Goal: Task Accomplishment & Management: Manage account settings

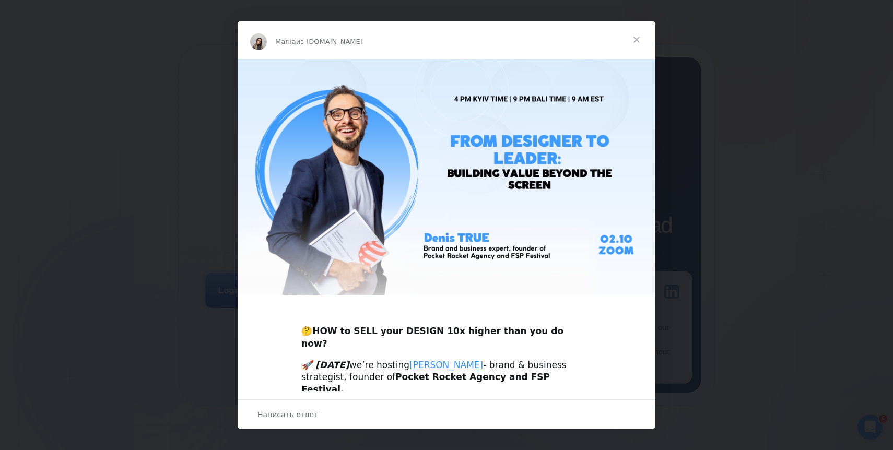
click at [635, 38] on span "Закрыть" at bounding box center [637, 40] width 38 height 38
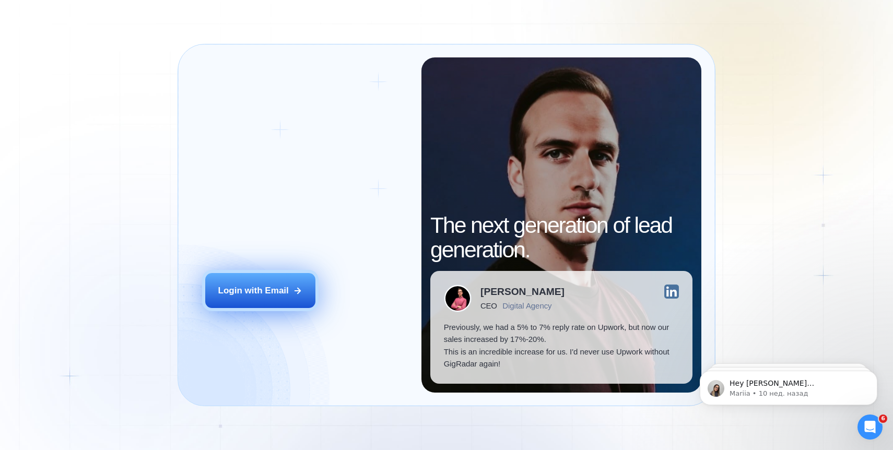
click at [273, 288] on div "Login with Email" at bounding box center [253, 291] width 70 height 13
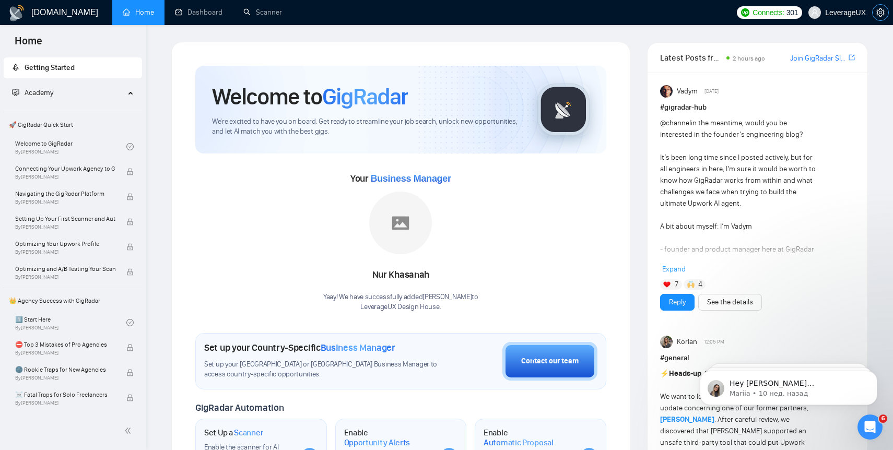
click at [880, 11] on icon "setting" at bounding box center [880, 12] width 8 height 8
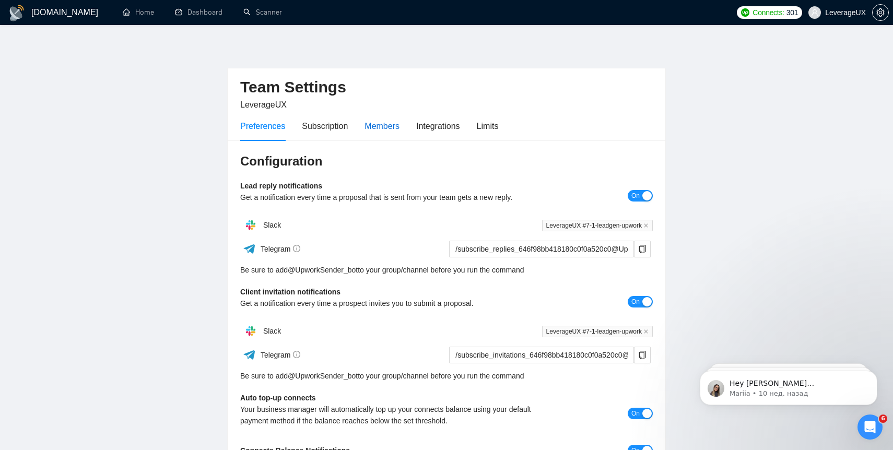
click at [395, 128] on div "Members" at bounding box center [381, 126] width 35 height 13
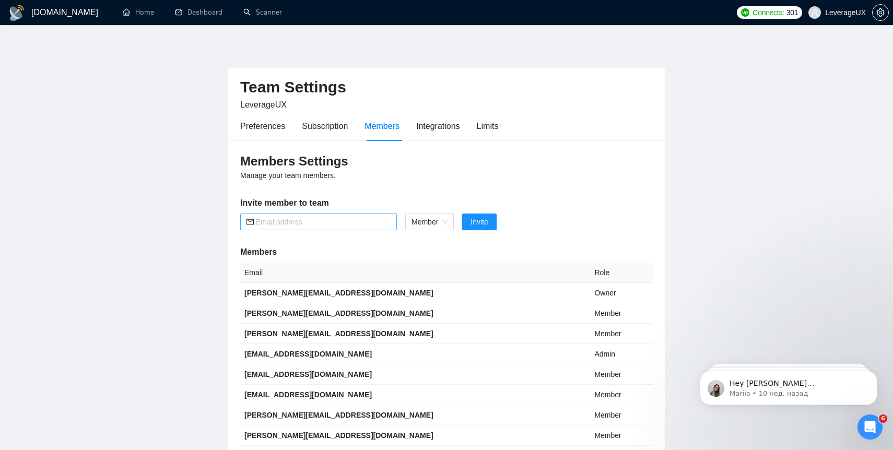
click at [346, 224] on input "text" at bounding box center [323, 221] width 135 height 11
paste input "562952"
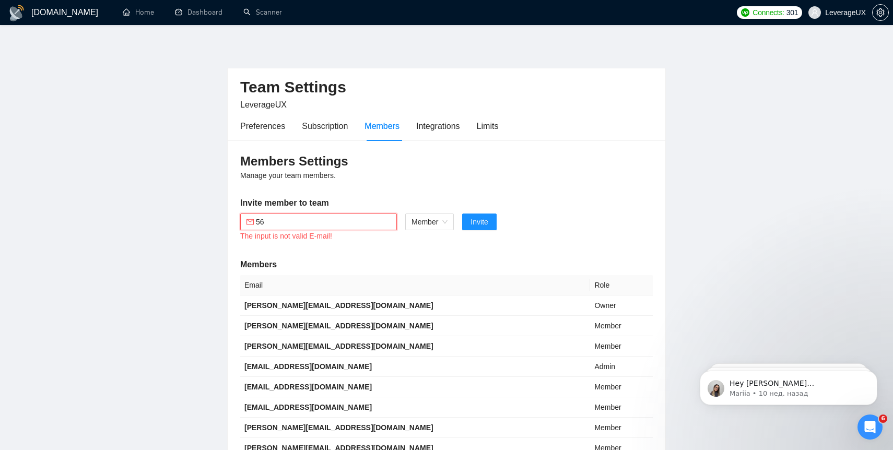
type input "5"
paste input "> [PERSON_NAME]: Додайте будь ласка в гіградар мою помічницю [EMAIL_ADDRESS][DO…"
click at [357, 223] on input "> [PERSON_NAME]: Додайте будь ласка в гіградар мою помічницю [EMAIL_ADDRESS][DO…" at bounding box center [323, 221] width 135 height 11
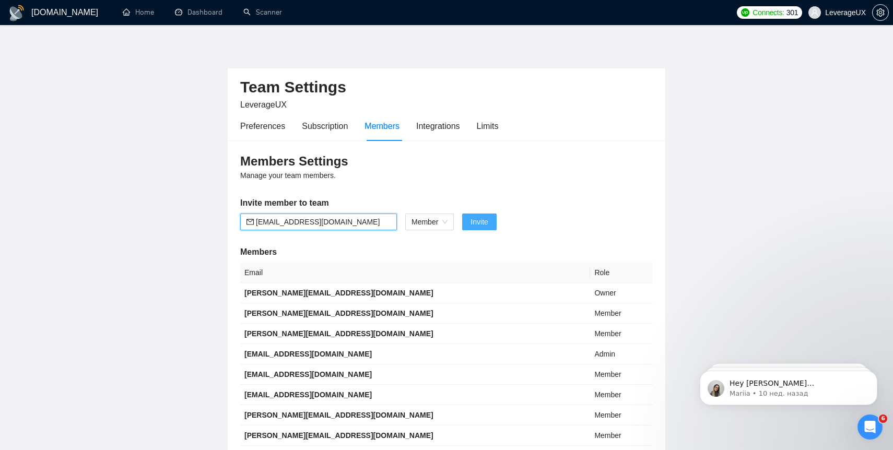
type input "[EMAIL_ADDRESS][DOMAIN_NAME]"
click at [487, 218] on span "Invite" at bounding box center [478, 221] width 17 height 11
